Goal: Navigation & Orientation: Find specific page/section

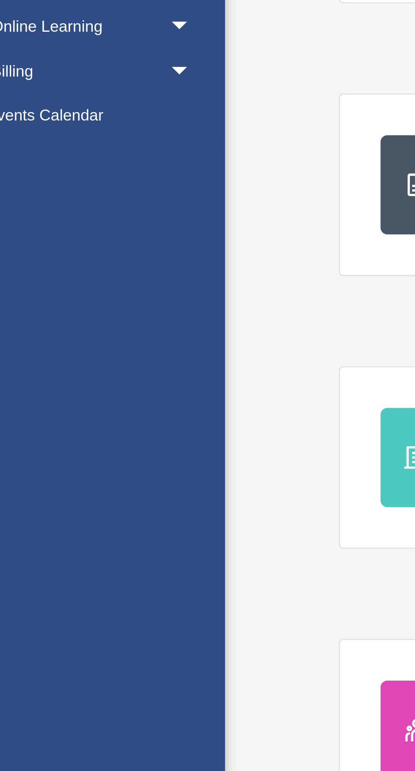
scroll to position [14, 0]
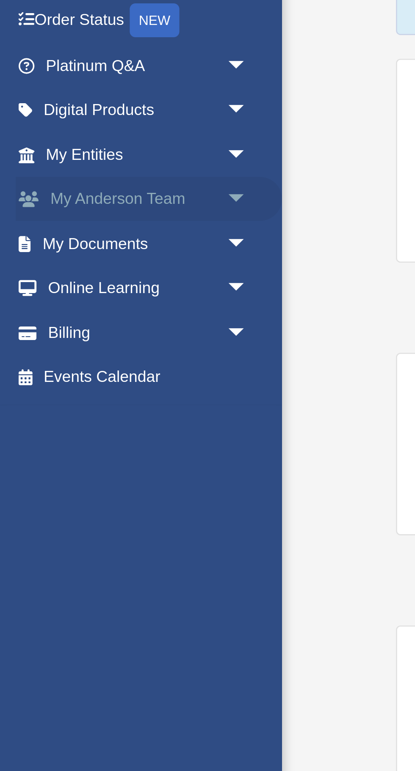
click at [85, 157] on span "arrow_drop_down" at bounding box center [93, 163] width 17 height 17
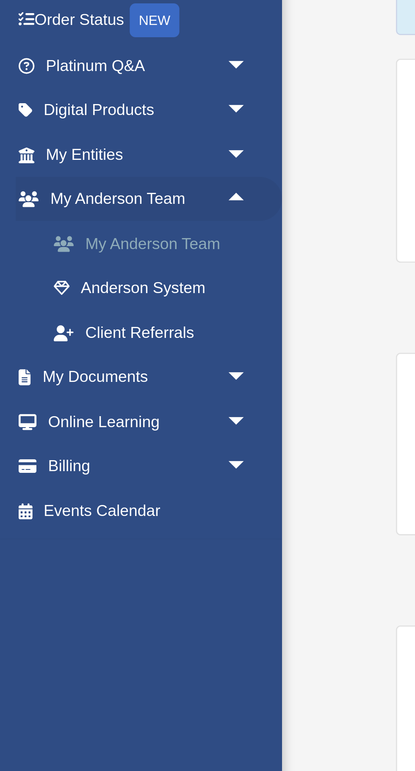
click at [38, 179] on link "My Anderson Team" at bounding box center [59, 179] width 94 height 17
